Goal: Task Accomplishment & Management: Manage account settings

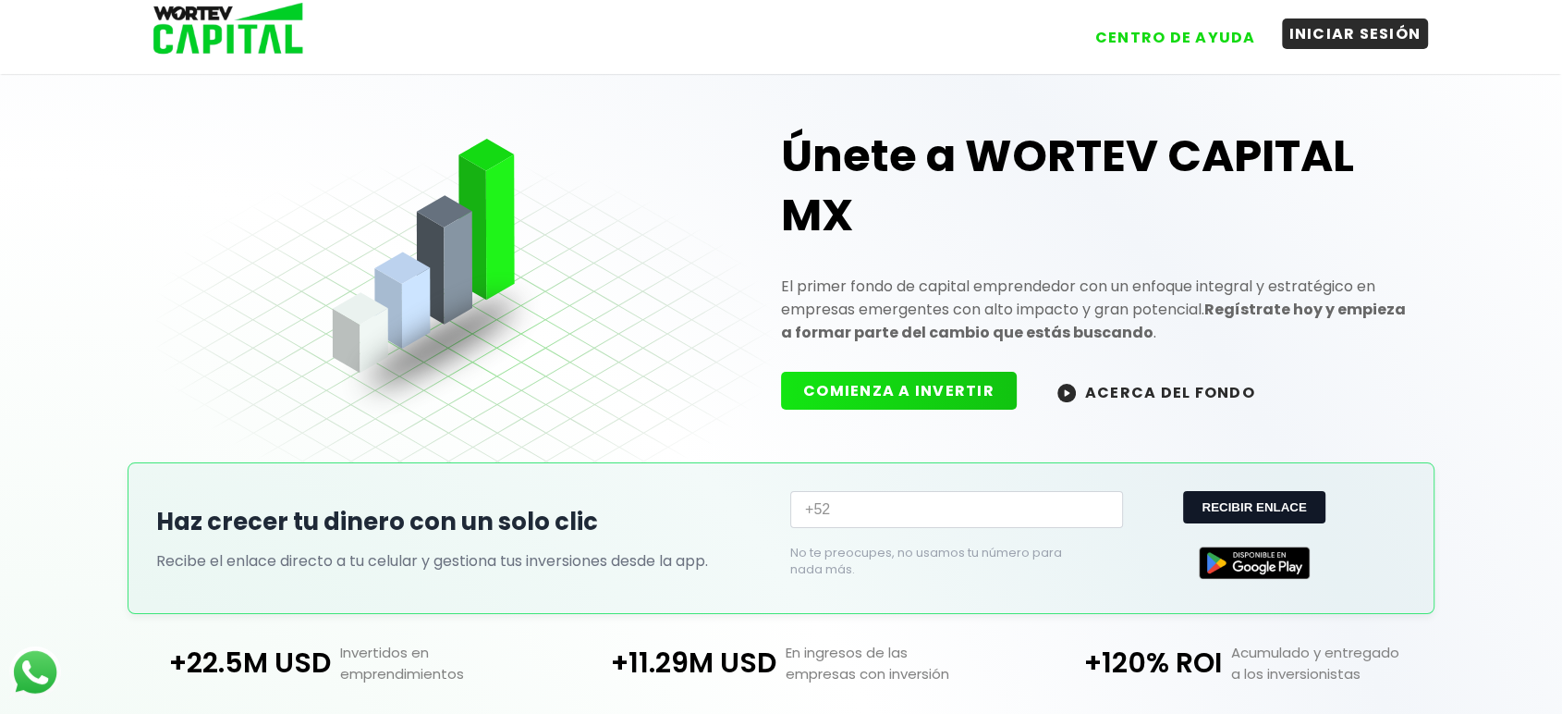
click at [1410, 34] on button "INICIAR SESIÓN" at bounding box center [1355, 33] width 147 height 31
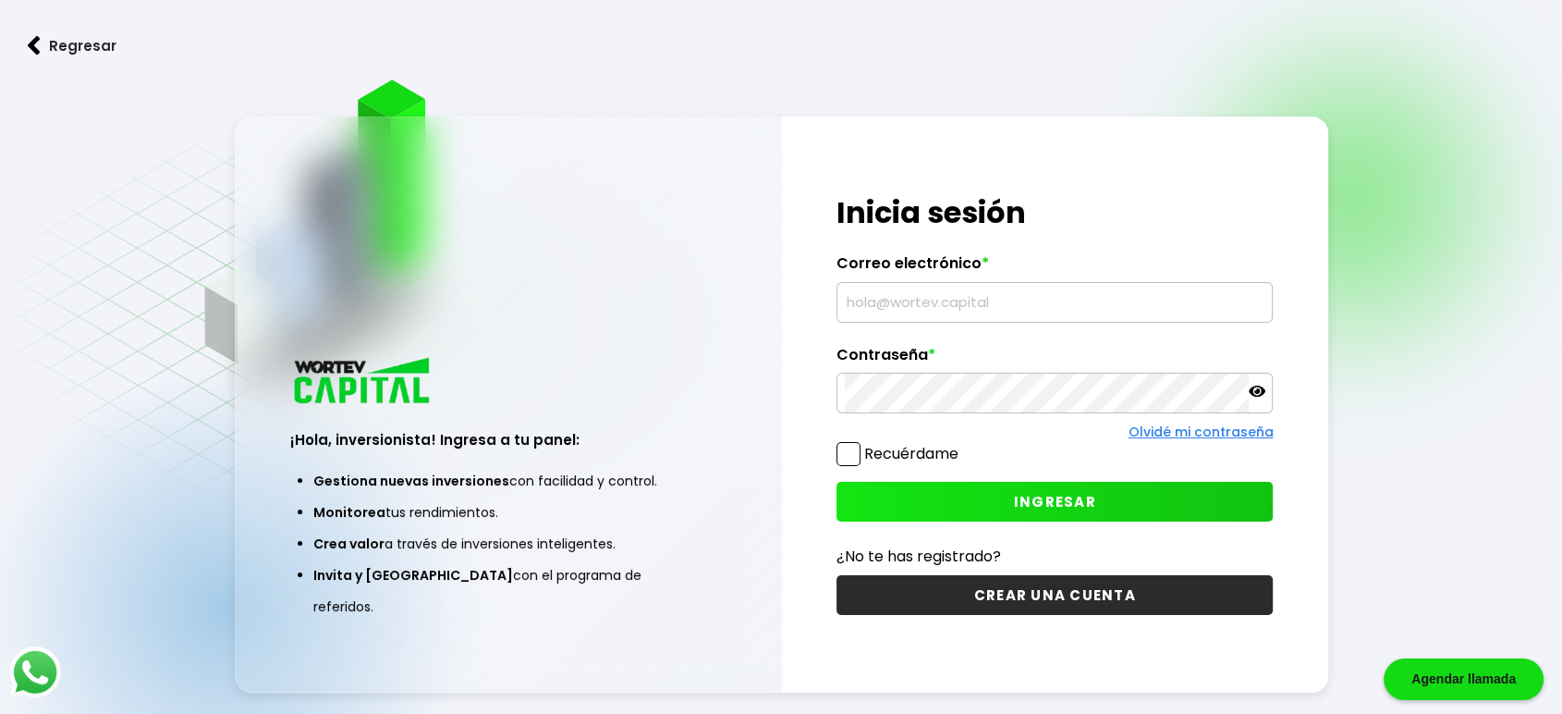
click at [953, 302] on input "text" at bounding box center [1055, 302] width 420 height 39
type input "[EMAIL_ADDRESS][DOMAIN_NAME]"
drag, startPoint x: 841, startPoint y: 451, endPoint x: 861, endPoint y: 467, distance: 25.0
click at [843, 451] on span at bounding box center [849, 454] width 24 height 24
click at [962, 445] on input "Recuérdame" at bounding box center [962, 445] width 0 height 0
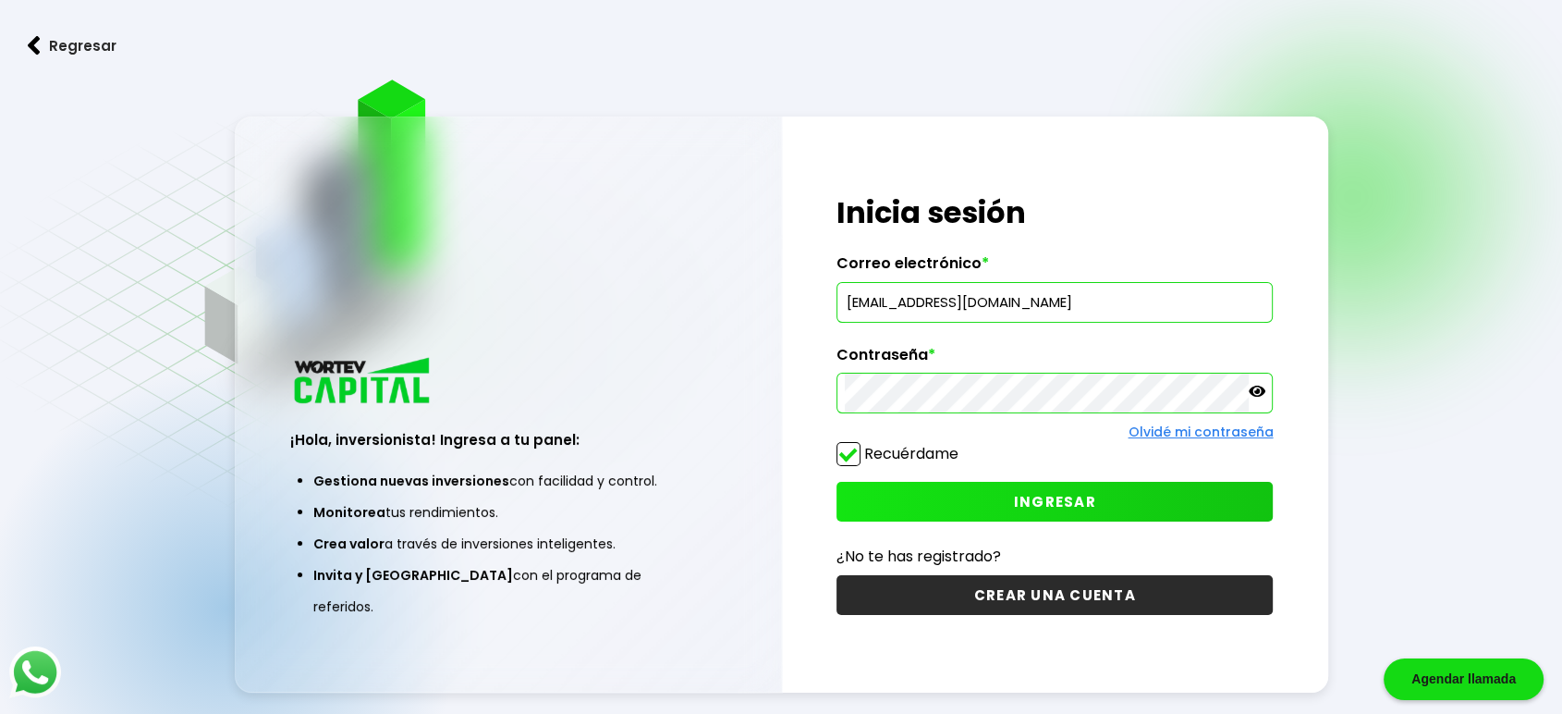
click at [918, 514] on button "INGRESAR" at bounding box center [1055, 502] width 436 height 40
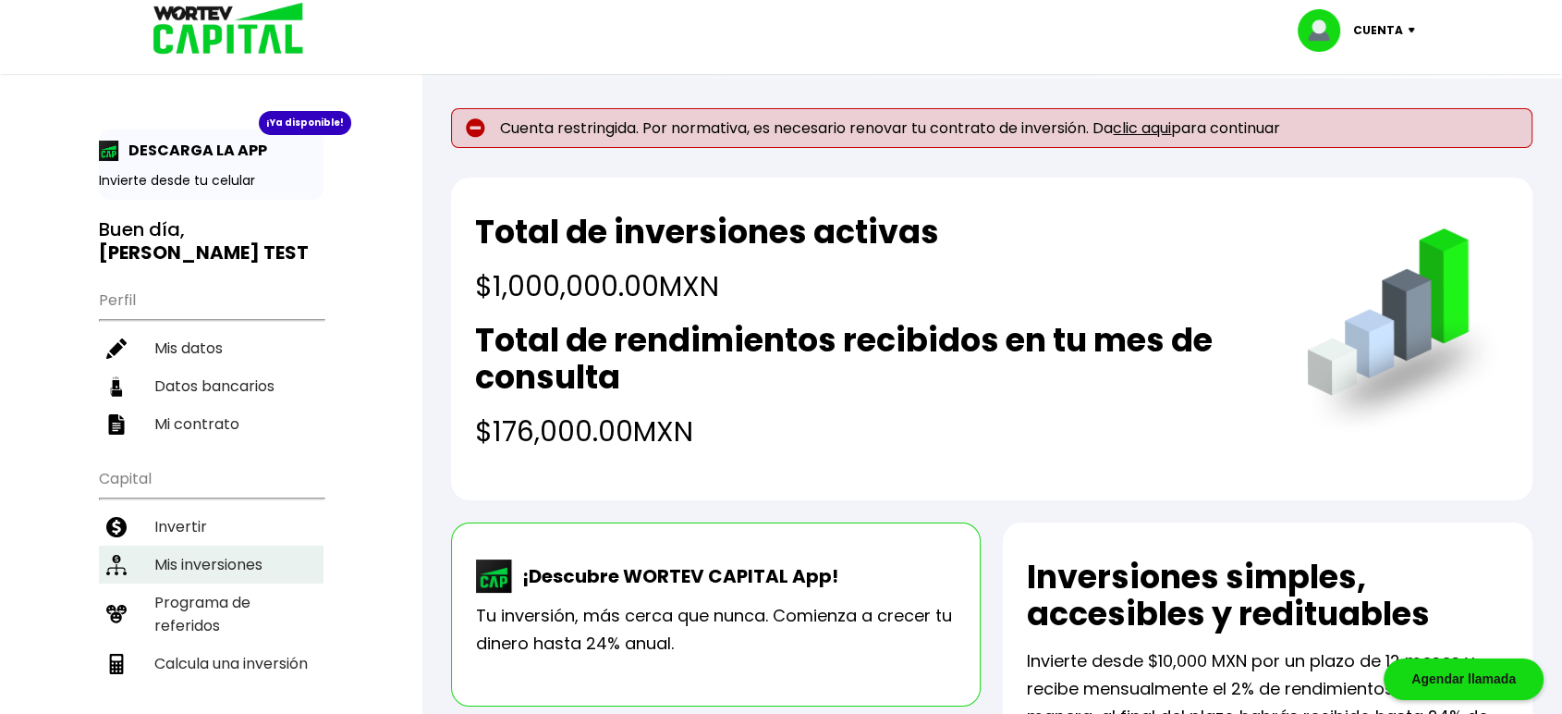
click at [222, 545] on li "Mis inversiones" at bounding box center [211, 564] width 225 height 38
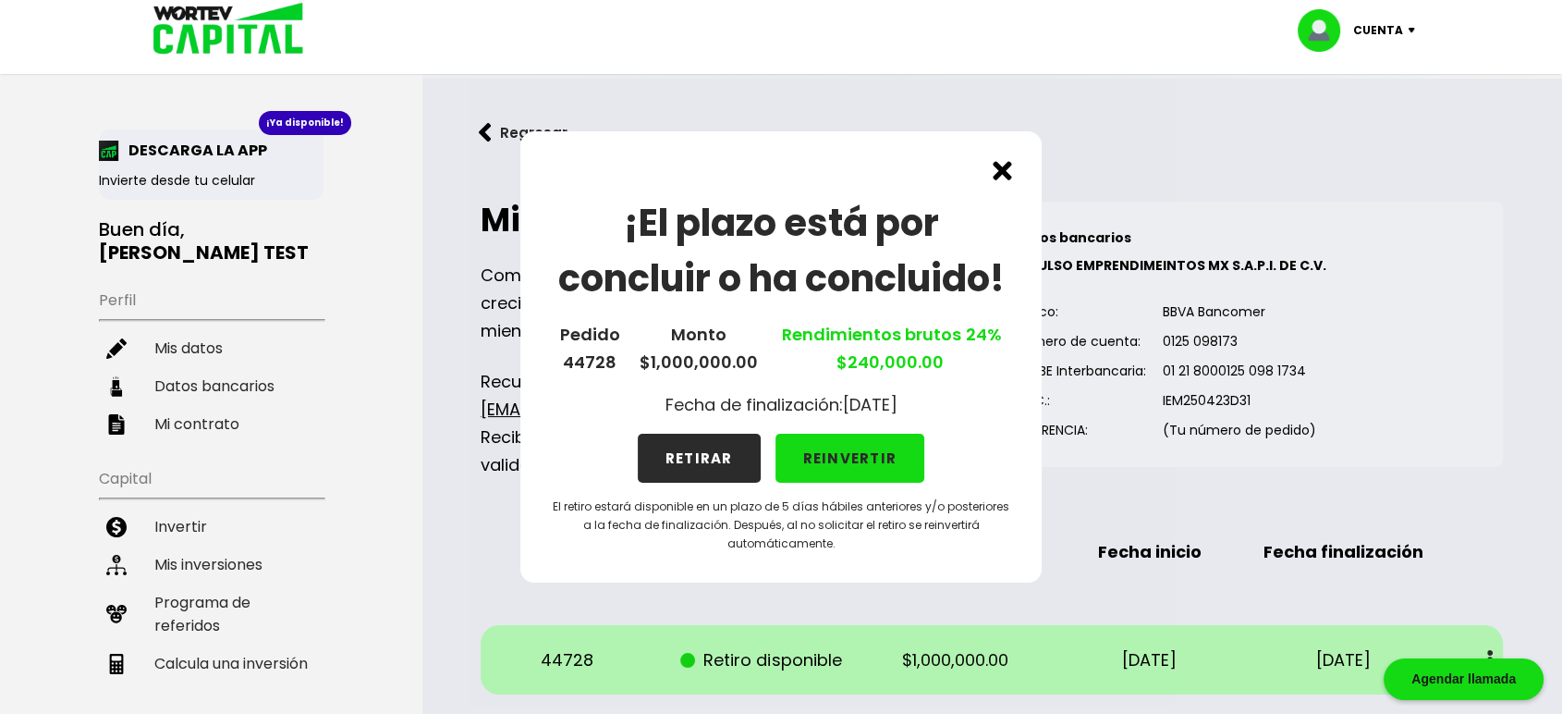
click at [706, 458] on button "RETIRAR" at bounding box center [699, 458] width 123 height 49
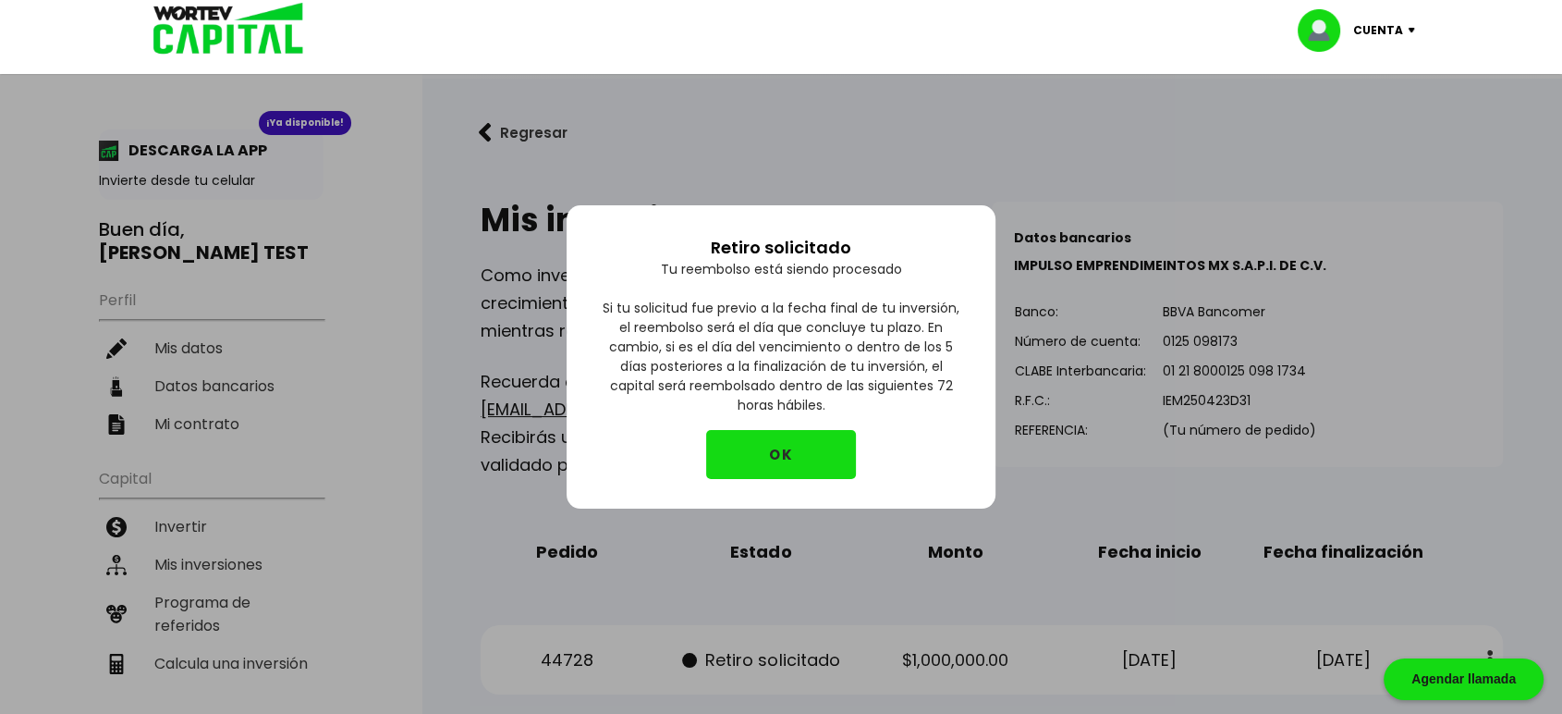
click at [799, 451] on button "OK" at bounding box center [781, 454] width 150 height 49
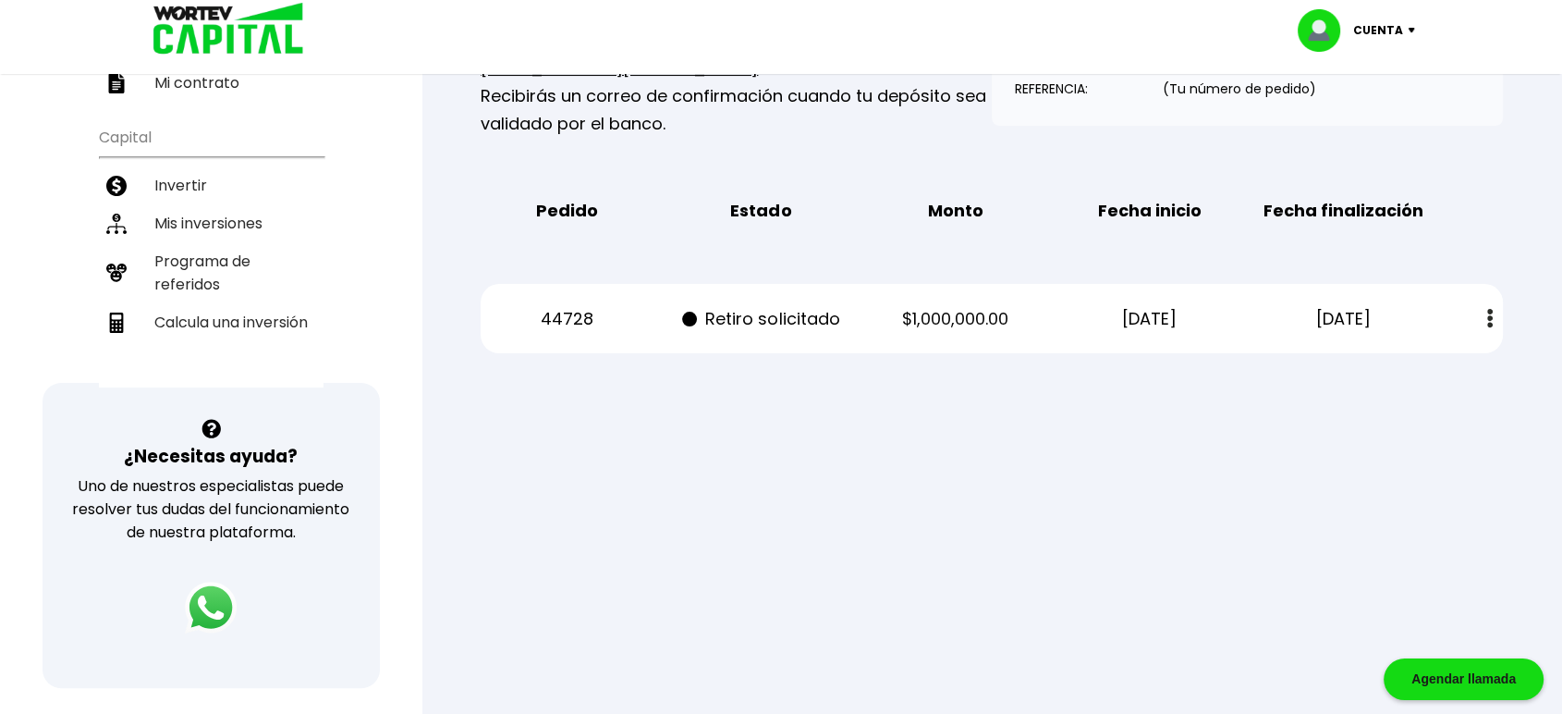
scroll to position [342, 0]
click at [569, 332] on p "44728" at bounding box center [567, 318] width 164 height 28
copy p "44728"
